Goal: Information Seeking & Learning: Learn about a topic

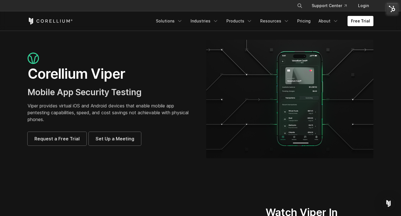
click at [123, 64] on div at bounding box center [111, 59] width 167 height 13
